Goal: Information Seeking & Learning: Learn about a topic

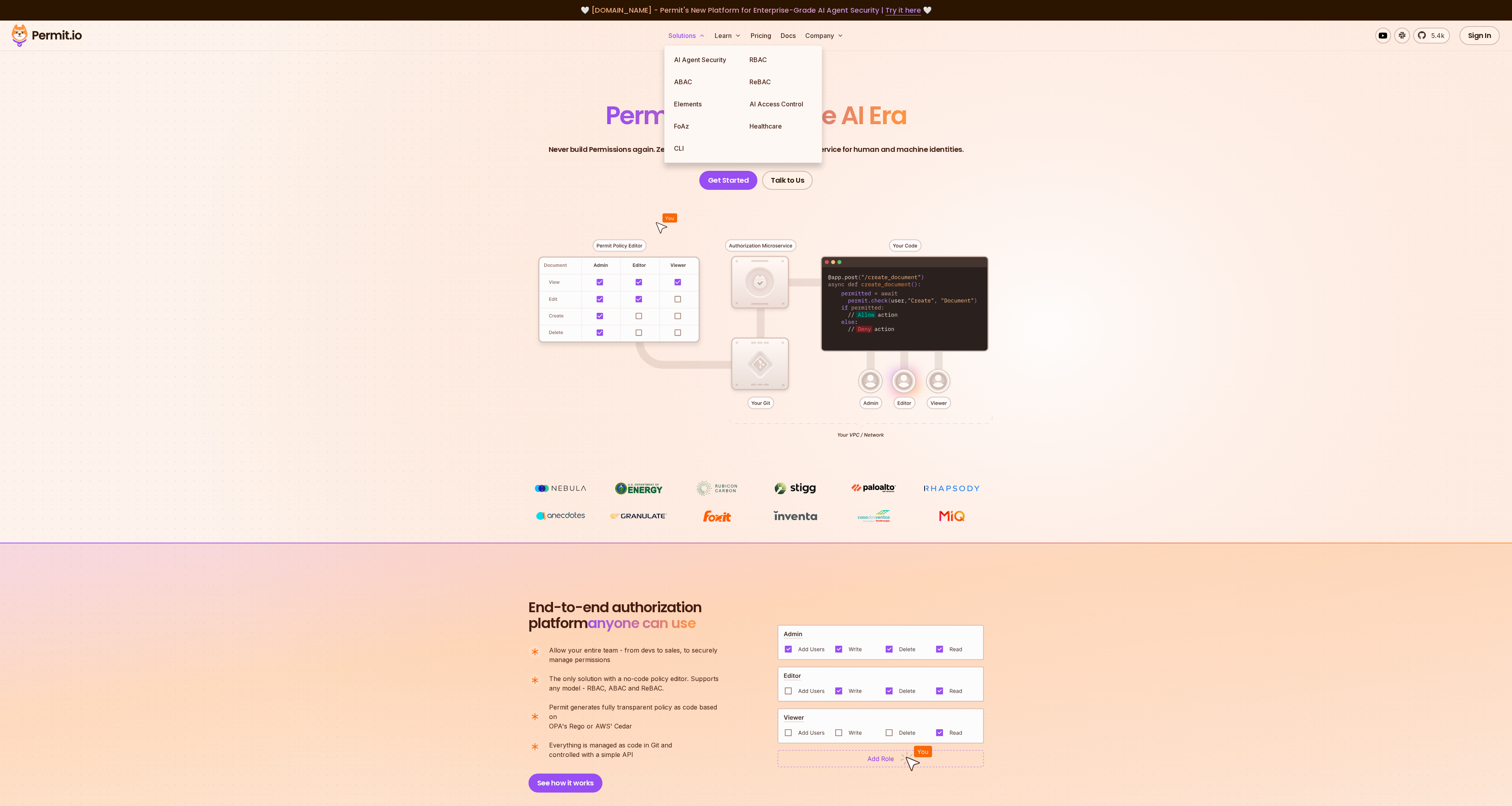
click at [689, 41] on button "Solutions" at bounding box center [687, 36] width 43 height 16
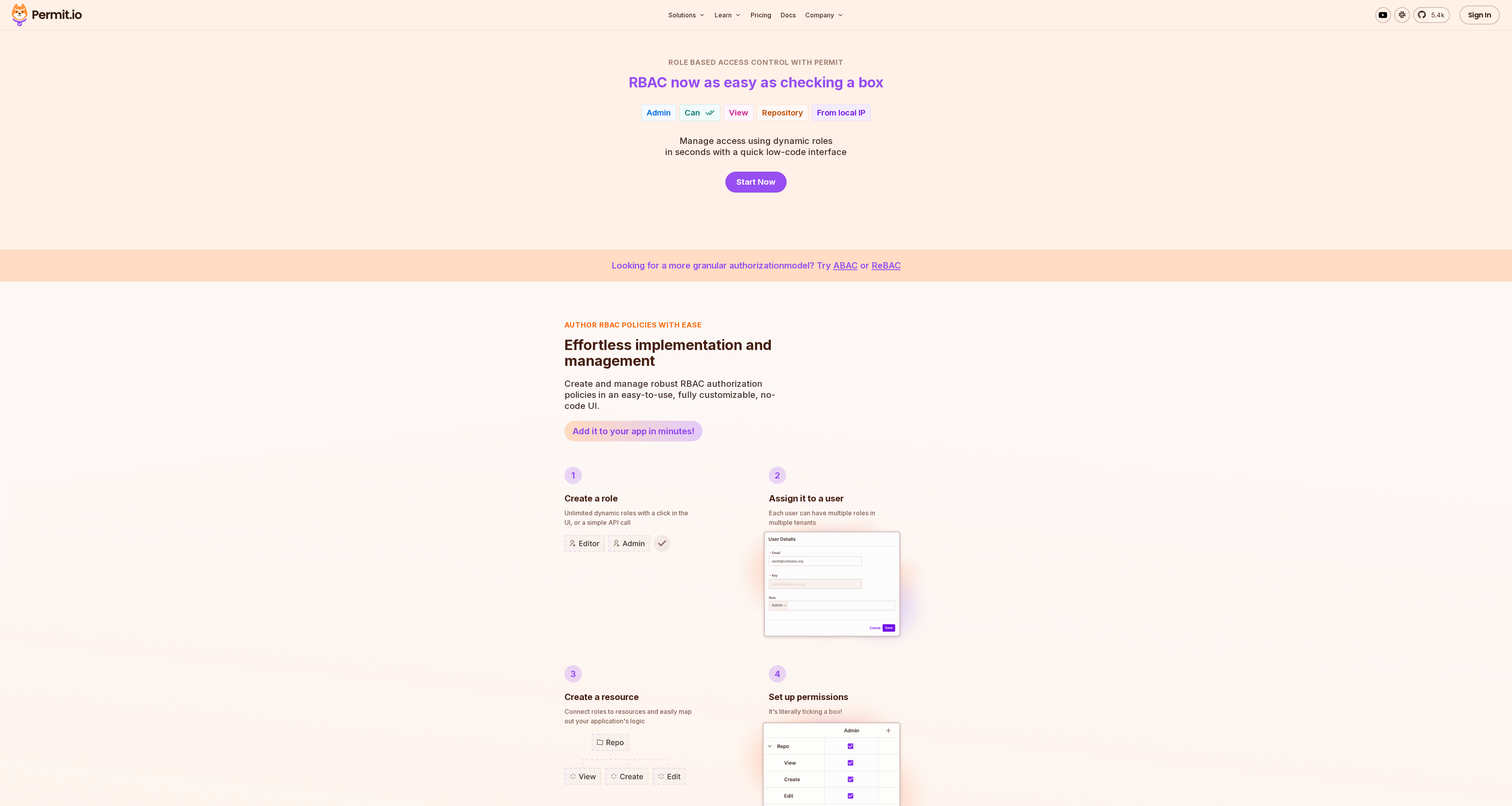
scroll to position [48, 0]
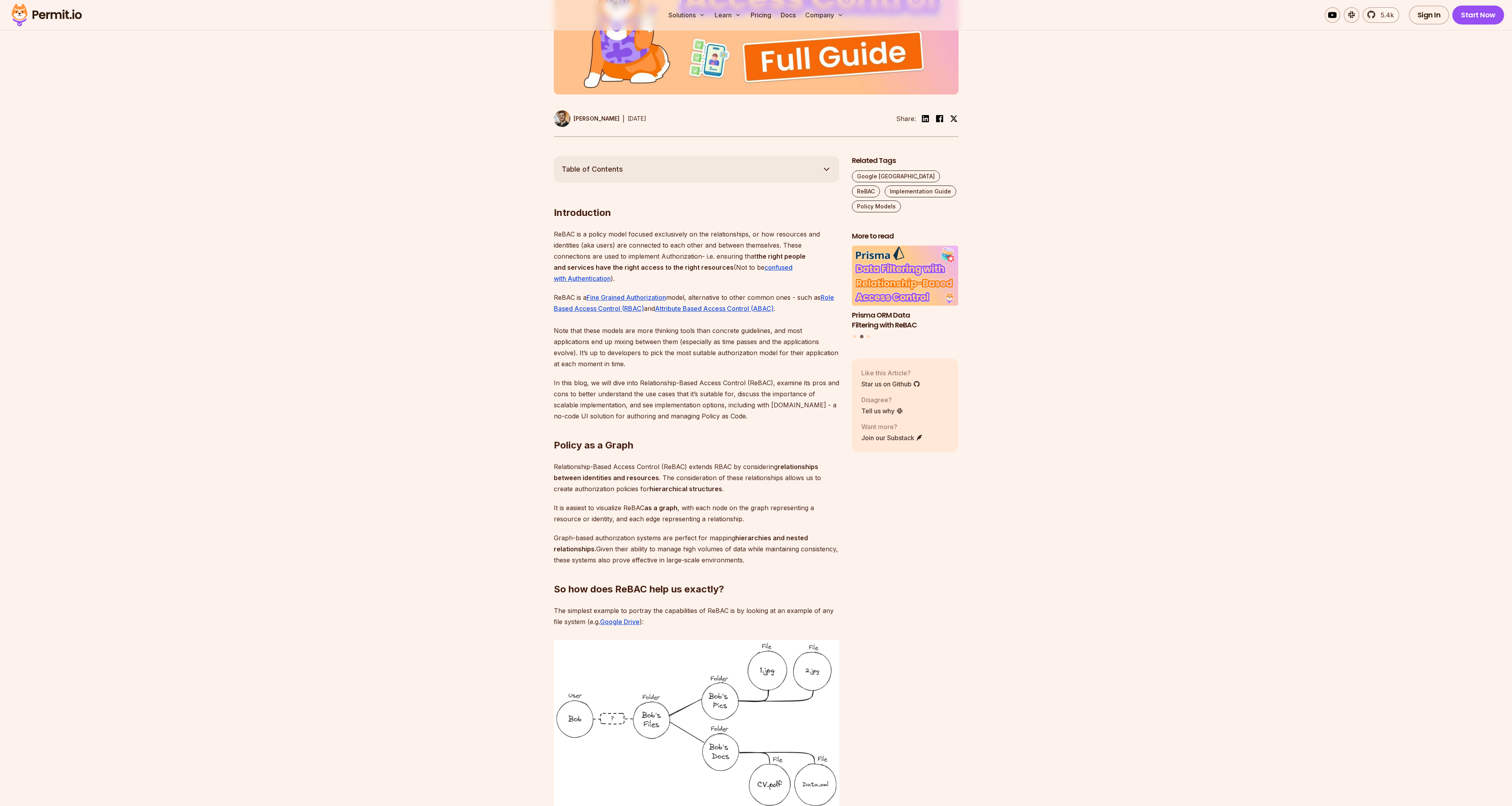
scroll to position [312, 0]
click at [643, 296] on link "Fine Grained Authorization" at bounding box center [626, 296] width 79 height 8
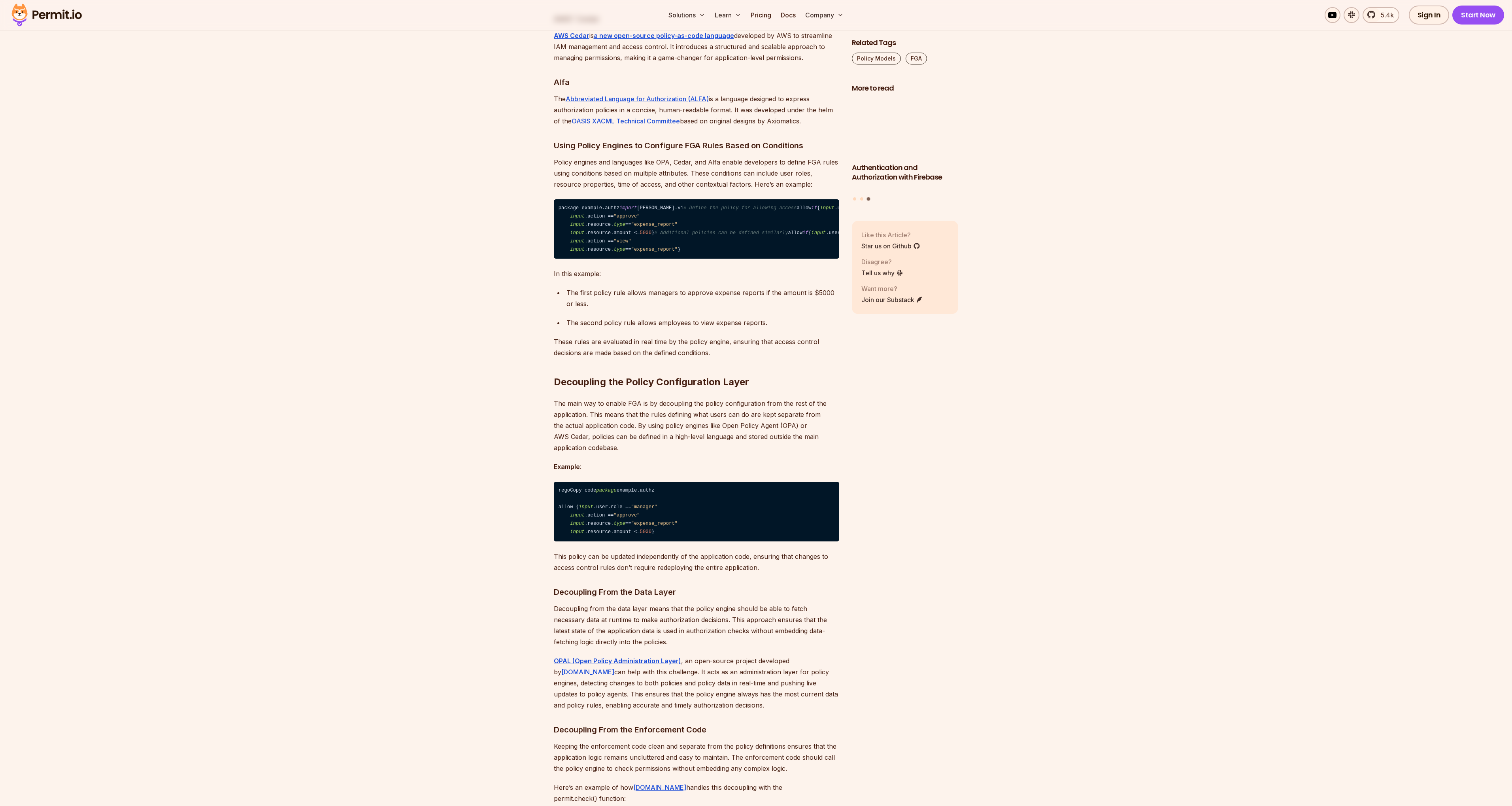
scroll to position [4869, 0]
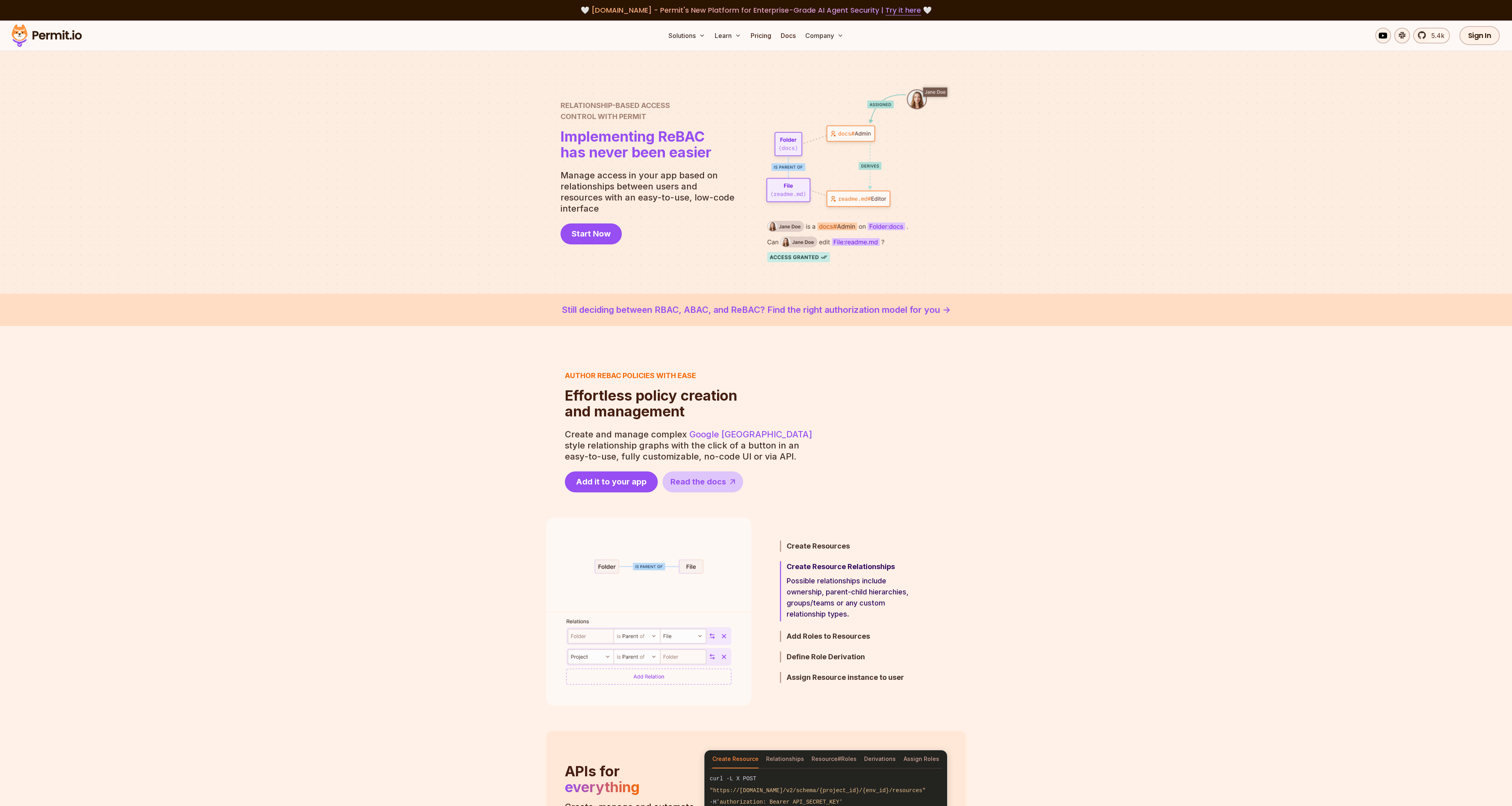
click at [859, 315] on link "Still deciding between RBAC, ABAC, and ReBAC? Find the right authorization mode…" at bounding box center [756, 310] width 1474 height 13
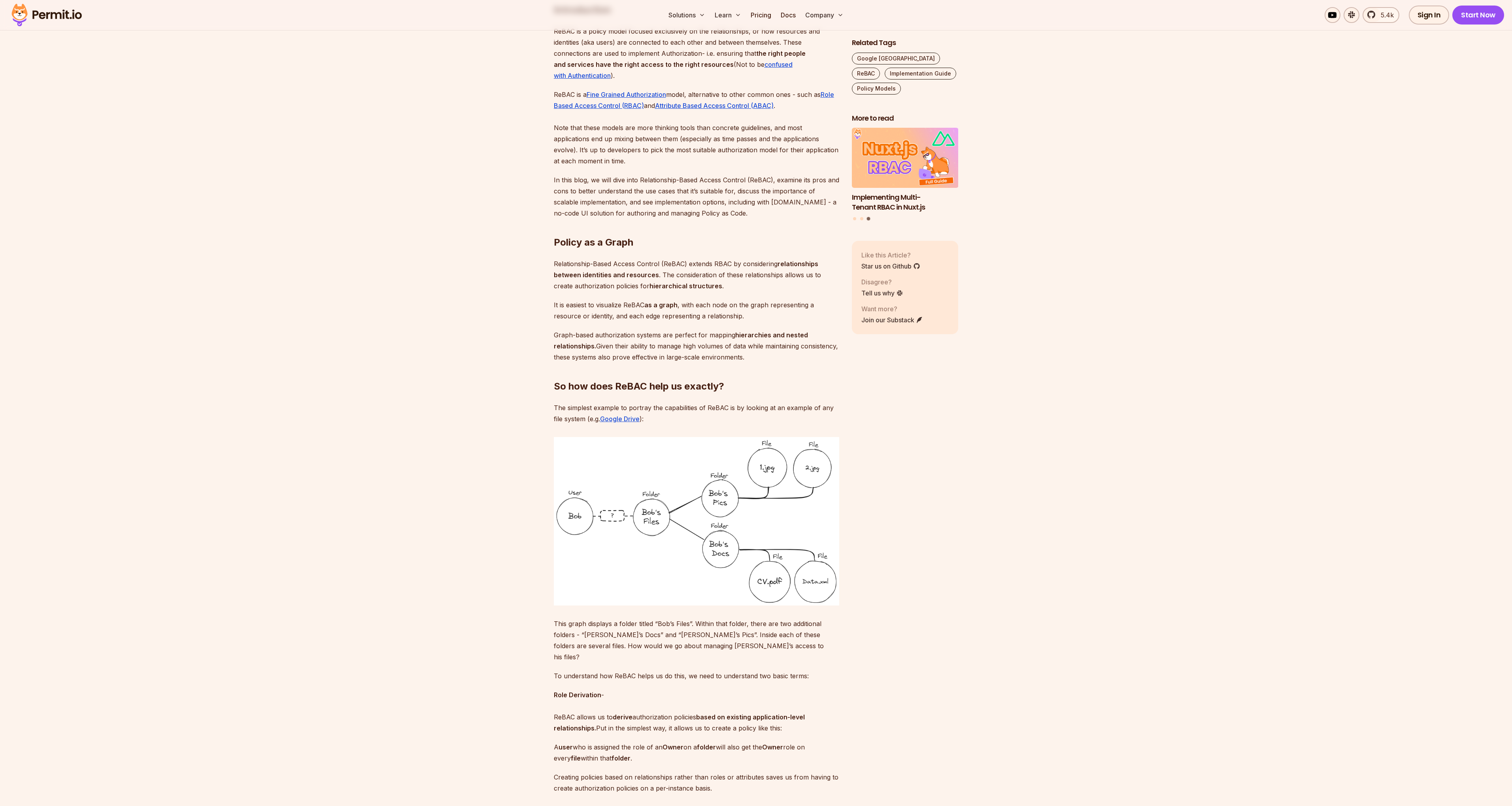
scroll to position [518, 0]
